Goal: Task Accomplishment & Management: Use online tool/utility

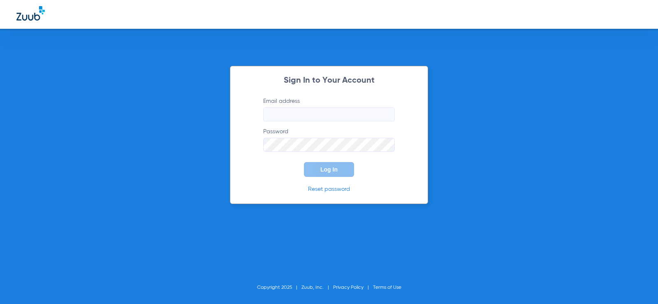
type input "[EMAIL_ADDRESS][DOMAIN_NAME]"
click at [337, 171] on span "Log In" at bounding box center [328, 169] width 17 height 7
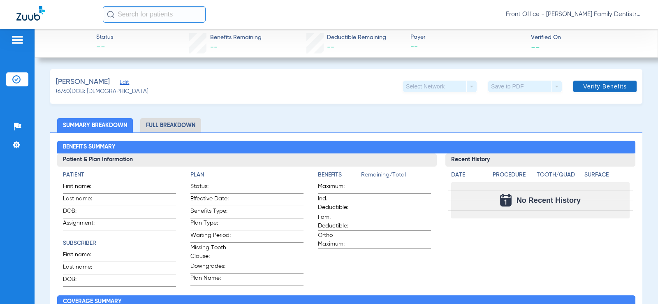
click at [592, 91] on span at bounding box center [604, 86] width 63 height 20
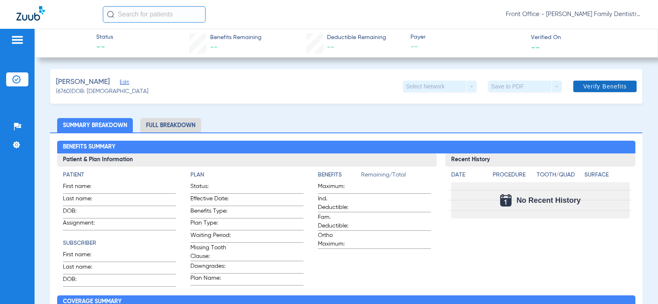
click at [577, 91] on span at bounding box center [604, 86] width 63 height 20
